Goal: Navigation & Orientation: Find specific page/section

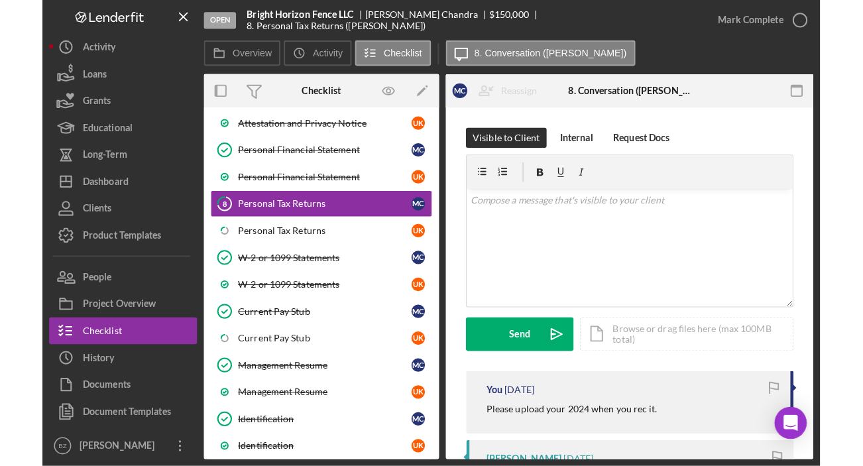
scroll to position [326, 0]
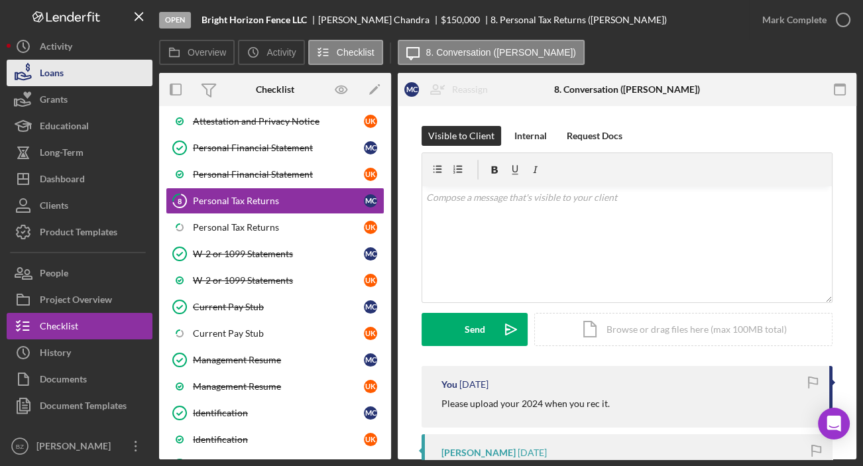
click at [54, 74] on div "Loans" at bounding box center [52, 75] width 24 height 30
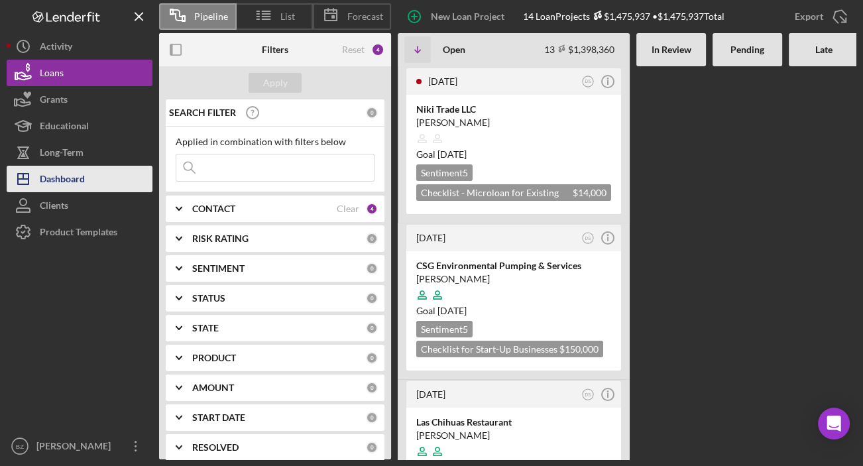
click at [115, 172] on button "Icon/Dashboard Dashboard" at bounding box center [80, 179] width 146 height 27
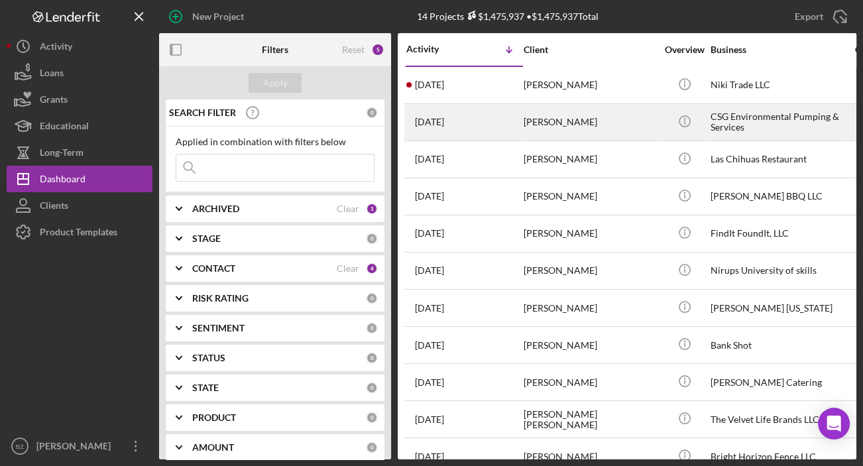
click at [491, 127] on div "[DATE] [PERSON_NAME]" at bounding box center [464, 122] width 116 height 35
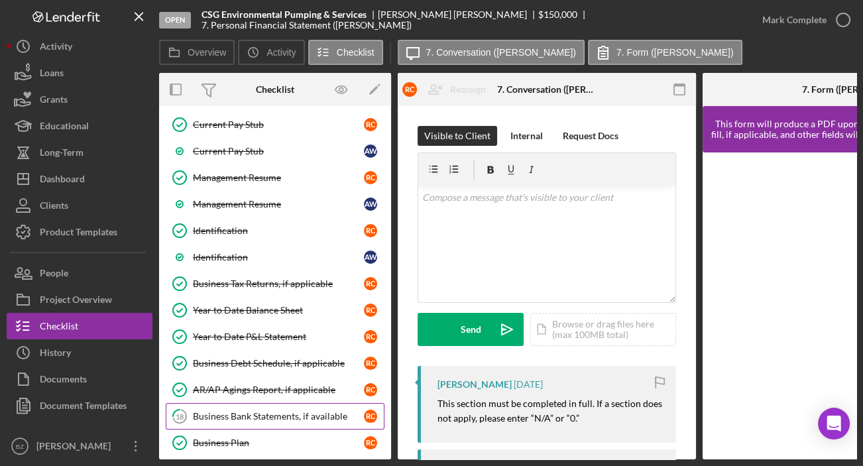
scroll to position [328, 0]
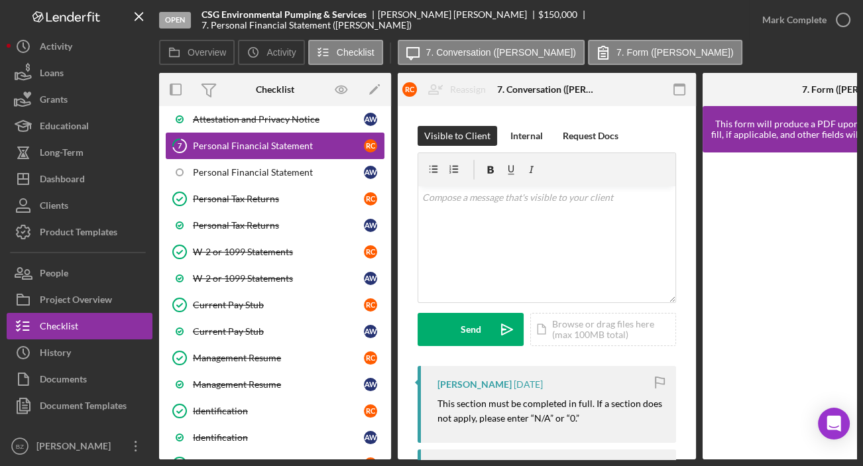
click at [290, 146] on div "Personal Financial Statement" at bounding box center [278, 146] width 171 height 11
click at [282, 146] on div "Personal Financial Statement" at bounding box center [278, 146] width 171 height 11
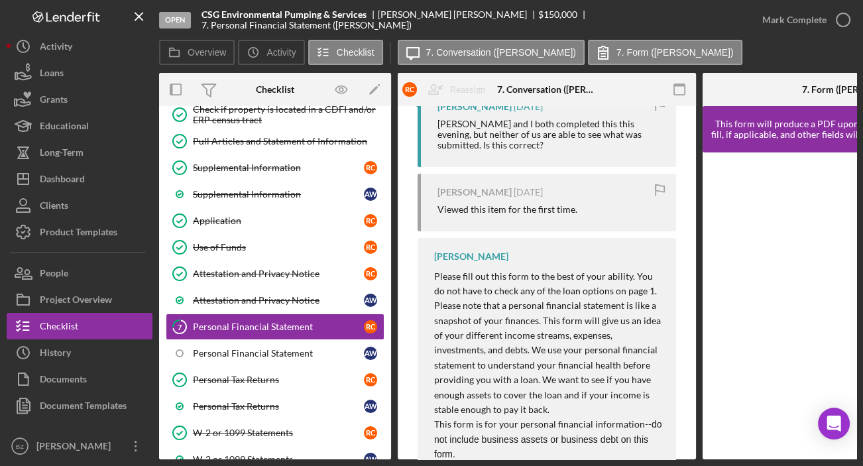
scroll to position [0, 0]
